Goal: Find specific page/section: Find specific page/section

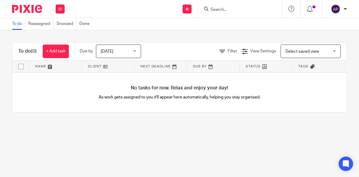
click at [192, 28] on div "To do Reassigned Snoozed Done" at bounding box center [179, 24] width 359 height 12
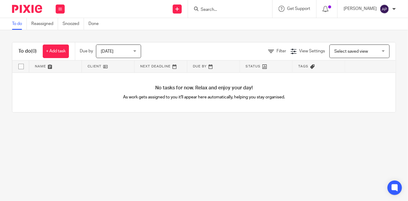
click at [223, 8] on input "Search" at bounding box center [227, 9] width 54 height 5
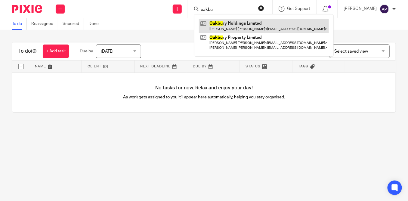
type input "oakbu"
click at [246, 22] on link at bounding box center [264, 26] width 130 height 14
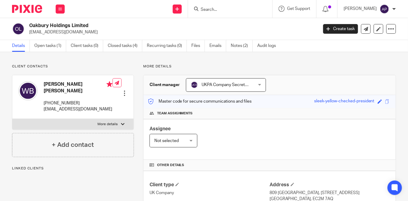
click at [231, 11] on input "Search" at bounding box center [227, 9] width 54 height 5
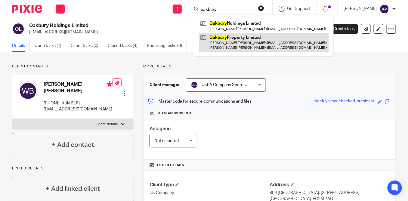
type input "oakbury"
click at [251, 46] on link at bounding box center [264, 42] width 130 height 19
